Goal: Transaction & Acquisition: Book appointment/travel/reservation

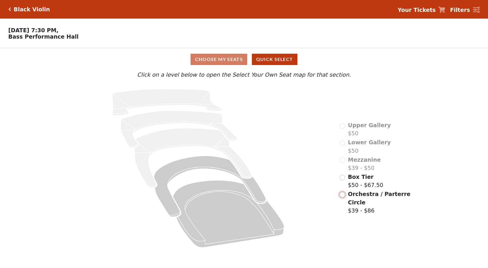
click at [233, 197] on input "radio" at bounding box center [342, 195] width 6 height 6
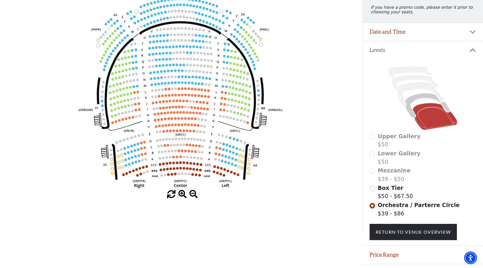
scroll to position [100, 0]
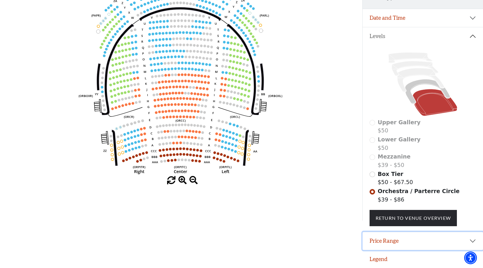
click at [233, 242] on button "Price Range" at bounding box center [423, 241] width 120 height 18
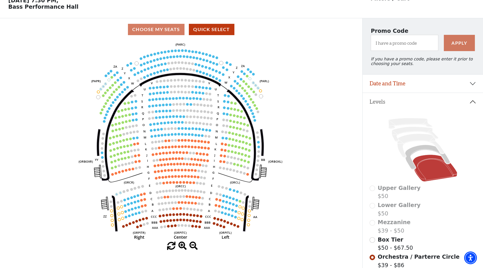
scroll to position [12, 0]
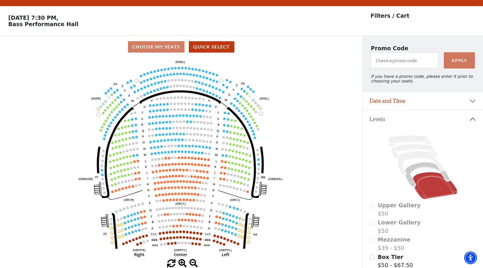
click at [171, 70] on use "Seat Selected" at bounding box center [172, 68] width 3 height 3
click at [175, 69] on circle at bounding box center [175, 68] width 3 height 3
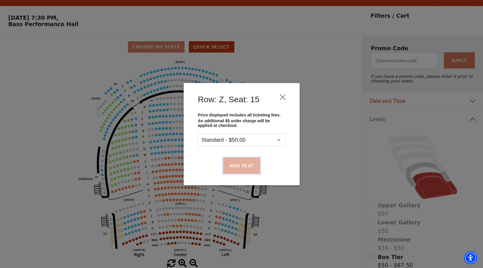
click at [233, 168] on button "Add Seat" at bounding box center [241, 165] width 37 height 16
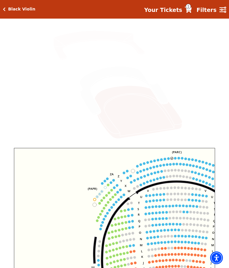
scroll to position [116, 0]
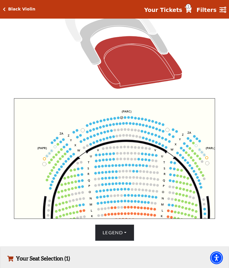
drag, startPoint x: 121, startPoint y: 124, endPoint x: 70, endPoint y: 133, distance: 51.3
click at [70, 133] on icon "Left (ORPITL) Right (ORPITR) Center (ORPITC) ZZ AA YY BB ZA ZA (ORCL) (ORCR) (O…" at bounding box center [114, 158] width 201 height 120
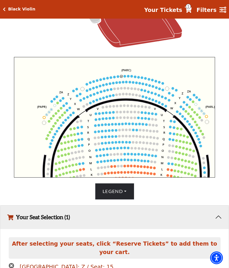
scroll to position [205, 0]
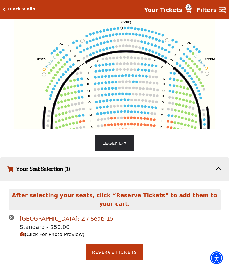
click at [10, 214] on icon "times-circle" at bounding box center [12, 217] width 6 height 6
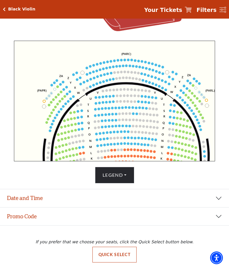
scroll to position [176, 0]
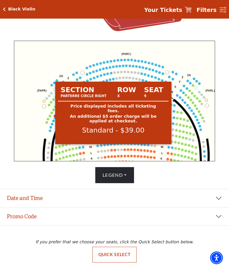
click at [52, 112] on circle at bounding box center [51, 112] width 3 height 3
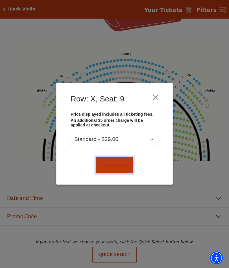
drag, startPoint x: 112, startPoint y: 162, endPoint x: 78, endPoint y: 126, distance: 49.5
click at [112, 161] on button "Add Seat" at bounding box center [114, 165] width 37 height 16
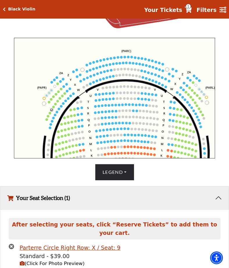
scroll to position [192, 0]
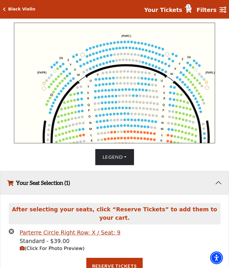
click at [54, 93] on use "Seat Selected" at bounding box center [53, 91] width 3 height 3
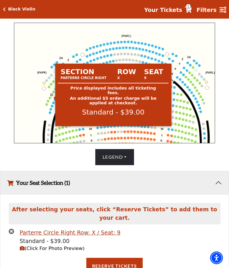
click at [52, 96] on circle at bounding box center [51, 94] width 3 height 3
click at [51, 96] on circle at bounding box center [51, 94] width 3 height 3
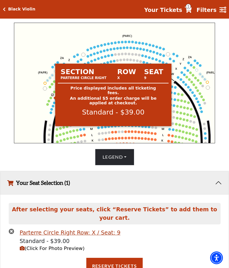
click at [52, 96] on circle at bounding box center [52, 94] width 3 height 3
click at [52, 96] on icon "Left (ORPITL) Right (ORPITR) Center (ORPITC) ZZ AA YY BB ZA ZA (ORCL) (ORCR) (O…" at bounding box center [114, 83] width 201 height 120
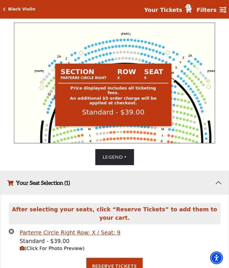
click at [52, 96] on icon "Left (ORPITL) Right (ORPITR) Center (ORPITC) ZZ AA YY BB ZA ZA (ORCL) (ORCR) (O…" at bounding box center [114, 83] width 201 height 120
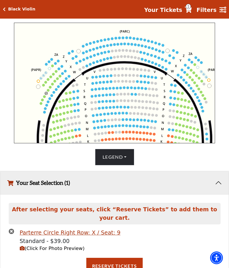
click at [52, 96] on circle at bounding box center [51, 95] width 3 height 3
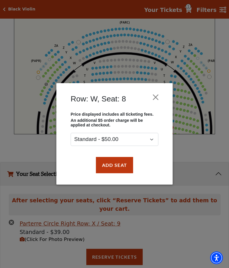
scroll to position [205, 0]
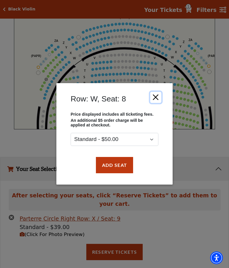
click at [158, 94] on button "Close" at bounding box center [155, 97] width 11 height 11
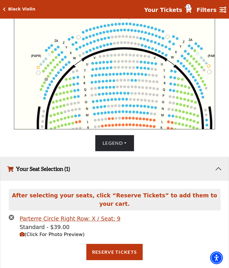
click at [11, 214] on icon "times-circle" at bounding box center [12, 217] width 6 height 6
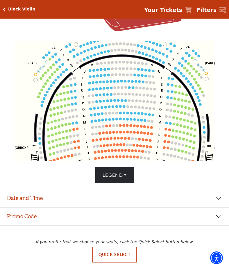
drag, startPoint x: 110, startPoint y: 94, endPoint x: 99, endPoint y: 46, distance: 49.6
click at [99, 46] on icon "Left (ORPITL) Right (ORPITR) Center (ORPITC) ZZ AA YY BB ZA ZA (ORCL) (ORCR) (O…" at bounding box center [114, 101] width 201 height 120
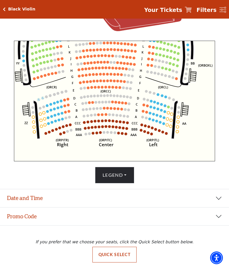
drag, startPoint x: 148, startPoint y: 134, endPoint x: 139, endPoint y: 76, distance: 59.1
click at [139, 76] on icon "Left (ORPITL) Right (ORPITR) Center (ORPITC) ZZ AA YY BB ZA ZA (ORCL) (ORCR) (O…" at bounding box center [114, 101] width 201 height 120
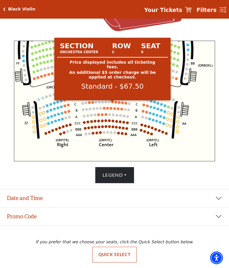
click at [113, 100] on circle at bounding box center [112, 101] width 3 height 3
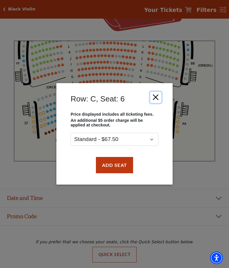
click at [154, 98] on button "Close" at bounding box center [155, 97] width 11 height 11
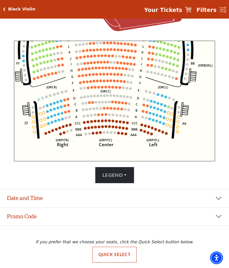
click at [99, 120] on circle at bounding box center [98, 121] width 3 height 3
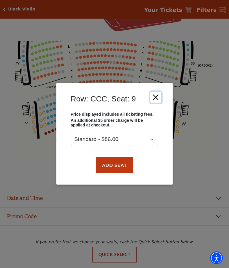
click at [152, 94] on button "Close" at bounding box center [155, 97] width 11 height 11
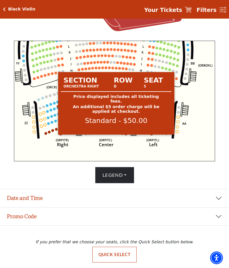
click at [54, 102] on circle at bounding box center [54, 103] width 3 height 3
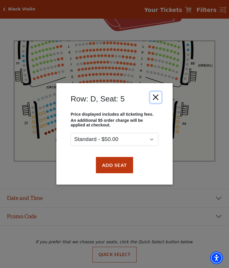
click at [156, 100] on button "Close" at bounding box center [155, 97] width 11 height 11
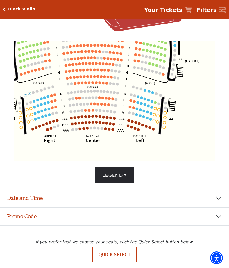
drag, startPoint x: 172, startPoint y: 145, endPoint x: 144, endPoint y: 140, distance: 28.8
click at [145, 140] on icon "Left (ORPITL) Right (ORPITR) Center (ORPITC) ZZ AA YY BB ZA ZA (ORCL) (ORCR) (O…" at bounding box center [114, 101] width 201 height 120
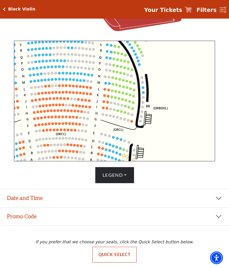
drag, startPoint x: 142, startPoint y: 84, endPoint x: 120, endPoint y: 140, distance: 59.4
click at [120, 140] on icon "Left (ORPITL) Right (ORPITR) Center (ORPITC) ZZ AA YY BB ZA ZA (ORCL) (ORCR) (O…" at bounding box center [114, 101] width 201 height 120
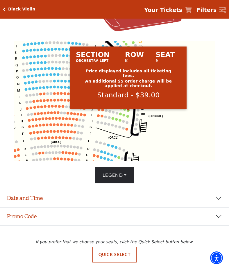
click at [129, 109] on circle at bounding box center [128, 110] width 3 height 3
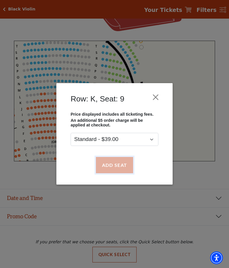
drag, startPoint x: 126, startPoint y: 166, endPoint x: 125, endPoint y: 141, distance: 25.3
click at [126, 166] on button "Add Seat" at bounding box center [114, 165] width 37 height 16
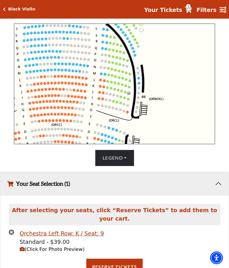
scroll to position [192, 0]
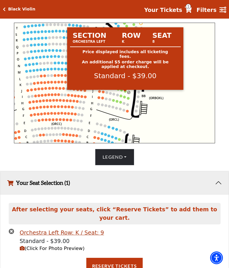
click at [125, 93] on circle at bounding box center [125, 91] width 3 height 3
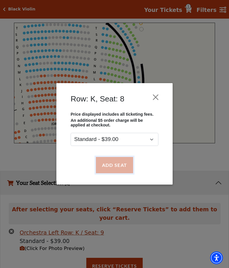
drag, startPoint x: 120, startPoint y: 161, endPoint x: 2, endPoint y: 205, distance: 125.7
click at [119, 161] on button "Add Seat" at bounding box center [114, 165] width 37 height 16
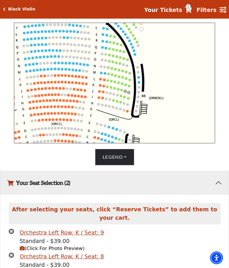
scroll to position [215, 0]
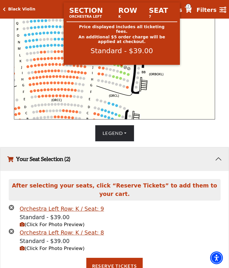
click at [121, 68] on circle at bounding box center [121, 66] width 3 height 3
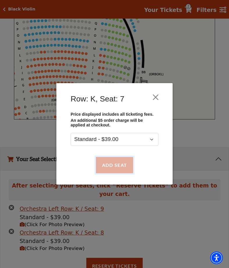
click at [115, 161] on button "Add Seat" at bounding box center [114, 165] width 37 height 16
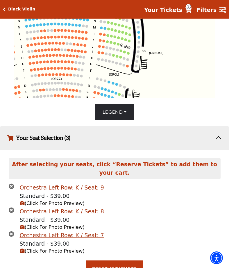
scroll to position [239, 0]
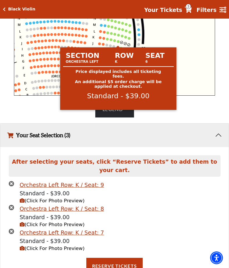
click at [118, 43] on circle at bounding box center [118, 41] width 3 height 3
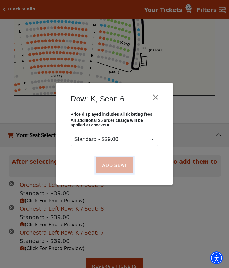
click at [107, 166] on button "Add Seat" at bounding box center [114, 165] width 37 height 16
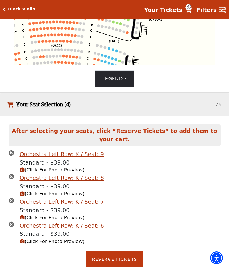
scroll to position [277, 0]
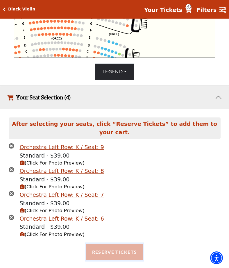
click at [113, 244] on button "Reserve Tickets" at bounding box center [114, 252] width 56 height 16
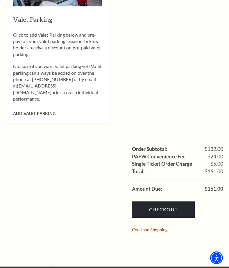
scroll to position [370, 0]
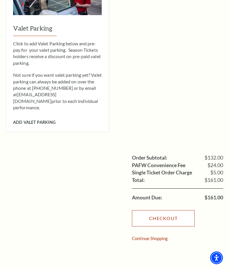
click at [152, 210] on link "Checkout" at bounding box center [163, 218] width 63 height 16
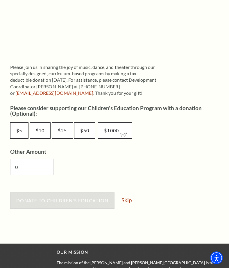
scroll to position [290, 0]
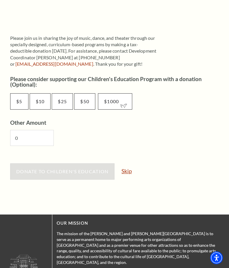
click at [123, 170] on link "Skip" at bounding box center [126, 171] width 10 height 6
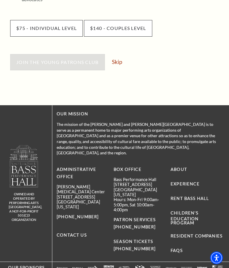
scroll to position [232, 0]
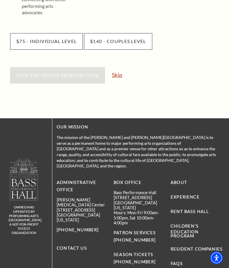
click at [117, 72] on link "Skip" at bounding box center [117, 75] width 10 height 6
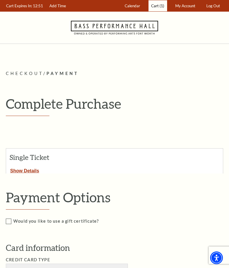
click at [156, 3] on span "Cart" at bounding box center [155, 5] width 8 height 5
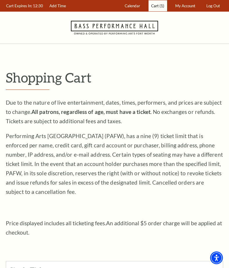
click at [158, 5] on span "Cart" at bounding box center [155, 5] width 8 height 5
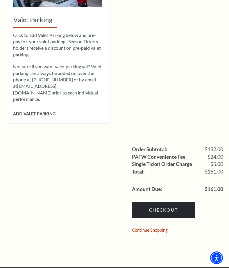
scroll to position [377, 0]
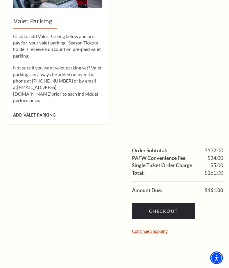
click at [160, 229] on link "Continue Shopping" at bounding box center [150, 231] width 36 height 4
